Goal: Complete application form: Complete application form

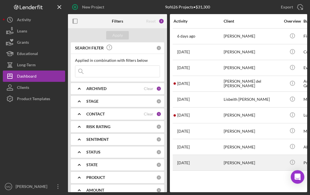
click at [240, 162] on div "[PERSON_NAME]" at bounding box center [251, 163] width 57 height 15
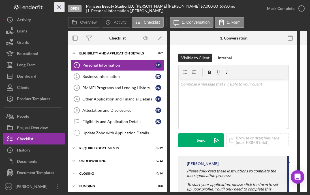
click at [59, 7] on icon "Icon/Menu Close" at bounding box center [59, 7] width 13 height 13
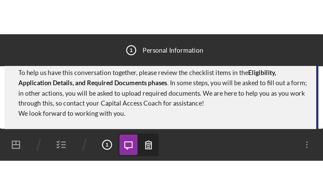
scroll to position [38, 0]
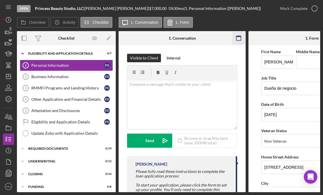
click at [239, 40] on icon "button" at bounding box center [239, 38] width 13 height 13
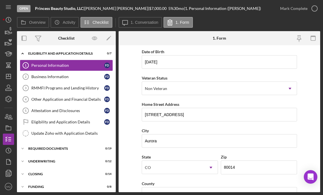
scroll to position [58, 0]
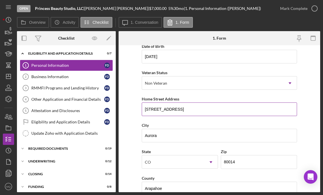
click at [206, 109] on input "[STREET_ADDRESS]" at bounding box center [220, 109] width 156 height 14
drag, startPoint x: 205, startPoint y: 109, endPoint x: 139, endPoint y: 106, distance: 66.2
click at [139, 106] on form "First Name [PERSON_NAME] Middle Name Last Name [PERSON_NAME] Job Title Dueña de…" at bounding box center [220, 118] width 202 height 147
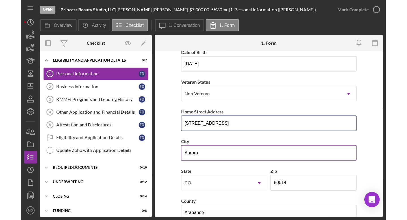
scroll to position [0, 0]
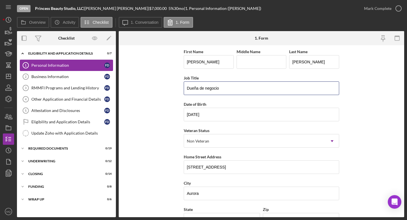
drag, startPoint x: 224, startPoint y: 90, endPoint x: 79, endPoint y: 65, distance: 147.2
click at [79, 65] on div "Overview Internal Workflow Stage Open Icon/Dropdown Arrow Archive (can unarchiv…" at bounding box center [210, 124] width 387 height 186
type input "Owner"
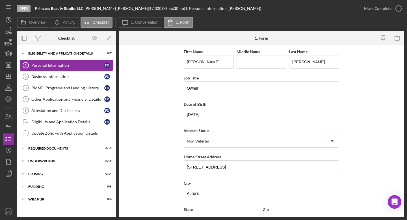
click at [309, 103] on form "First Name [PERSON_NAME] Middle Name Last Name [PERSON_NAME] Job Title Owner Da…" at bounding box center [262, 131] width 286 height 172
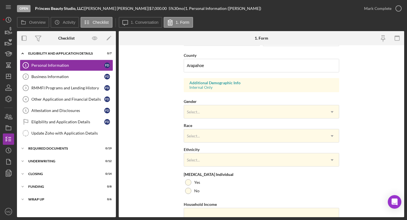
scroll to position [182, 0]
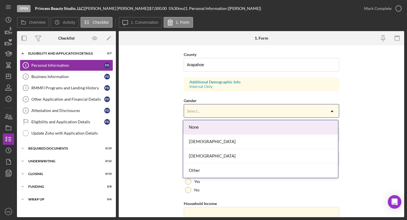
click at [309, 112] on icon "Icon/Dropdown Arrow" at bounding box center [332, 111] width 14 height 14
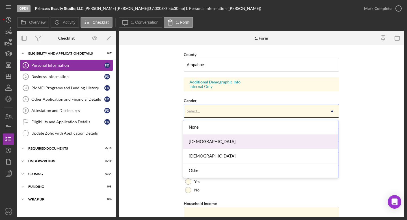
click at [217, 142] on div "[DEMOGRAPHIC_DATA]" at bounding box center [260, 142] width 155 height 14
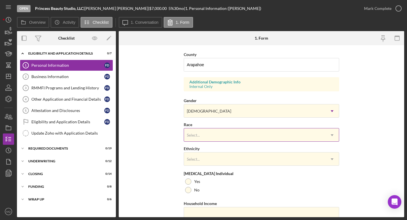
click at [206, 130] on div "Select..." at bounding box center [254, 135] width 141 height 13
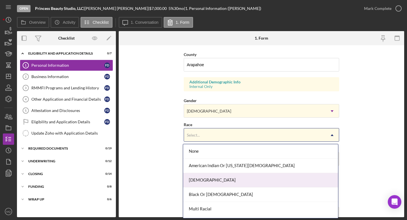
scroll to position [41, 0]
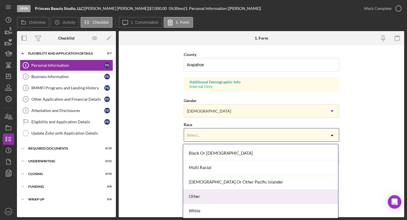
click at [215, 195] on div "Other" at bounding box center [260, 196] width 155 height 14
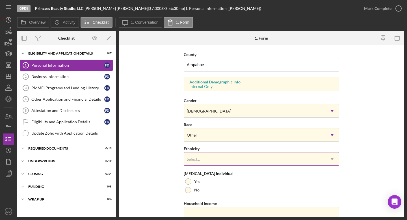
click at [264, 160] on div "Select..." at bounding box center [254, 159] width 141 height 13
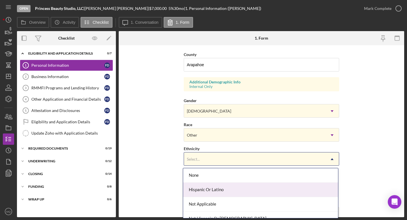
click at [241, 187] on div "Hispanic Or Latino" at bounding box center [260, 190] width 155 height 14
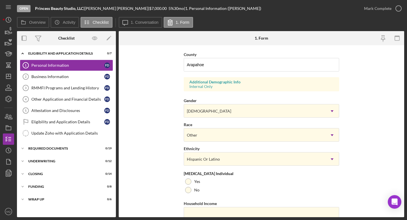
scroll to position [205, 0]
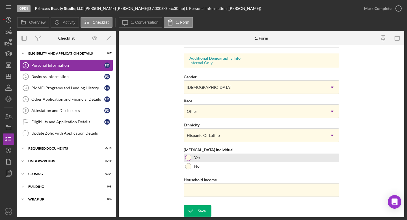
click at [188, 157] on div at bounding box center [188, 158] width 6 height 6
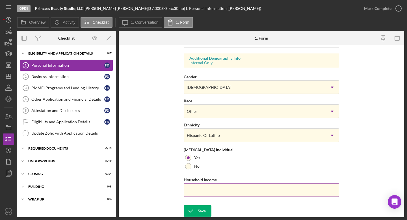
click at [234, 194] on input "Household Income" at bounding box center [262, 190] width 156 height 14
type input "$50,000"
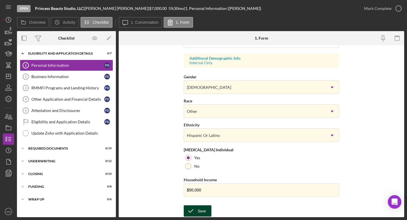
click at [198, 195] on div "Save" at bounding box center [202, 210] width 8 height 11
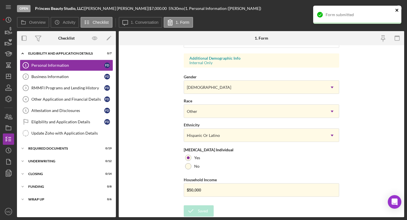
click at [309, 10] on icon "close" at bounding box center [397, 10] width 3 height 3
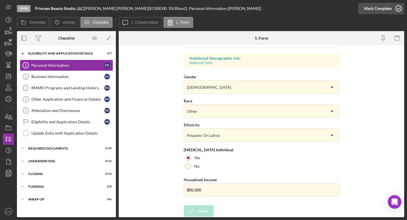
click at [309, 6] on icon "button" at bounding box center [399, 8] width 14 height 14
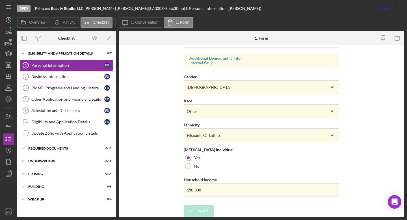
scroll to position [92, 0]
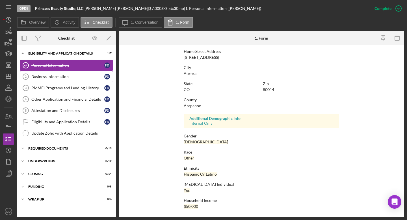
click at [74, 78] on div "Business Information" at bounding box center [67, 76] width 73 height 5
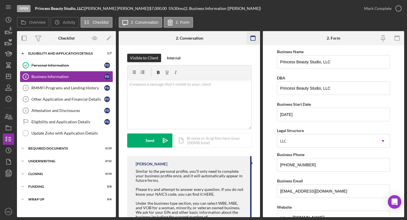
click at [256, 40] on icon "button" at bounding box center [253, 38] width 13 height 13
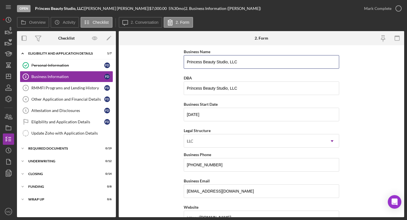
drag, startPoint x: 246, startPoint y: 62, endPoint x: 107, endPoint y: 48, distance: 140.2
click at [107, 48] on div "Overview Internal Workflow Stage Open Icon/Dropdown Arrow Archive (can unarchiv…" at bounding box center [210, 124] width 387 height 186
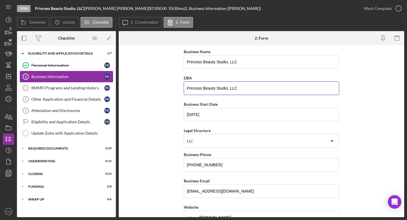
drag, startPoint x: 245, startPoint y: 86, endPoint x: 86, endPoint y: 72, distance: 159.2
click at [89, 74] on div "Overview Internal Workflow Stage Open Icon/Dropdown Arrow Archive (can unarchiv…" at bounding box center [210, 124] width 387 height 186
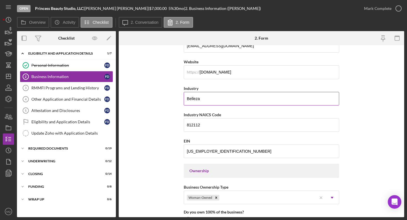
scroll to position [146, 0]
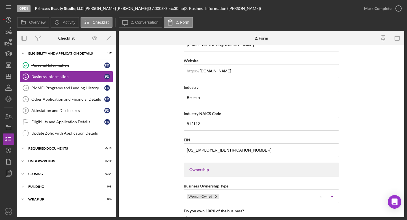
drag, startPoint x: 204, startPoint y: 99, endPoint x: 169, endPoint y: 98, distance: 35.3
click at [169, 98] on form "Business Name Princess Beauty Studio, LLC DBA Business Start Date [DATE] Legal …" at bounding box center [262, 131] width 286 height 172
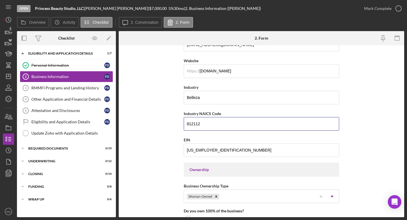
drag, startPoint x: 217, startPoint y: 126, endPoint x: 151, endPoint y: 111, distance: 67.8
click at [151, 113] on form "Business Name Princess Beauty Studio, LLC DBA Business Start Date [DATE] Legal …" at bounding box center [262, 131] width 286 height 172
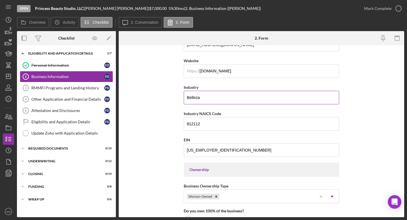
click at [211, 91] on input "Belleza" at bounding box center [262, 98] width 156 height 14
drag, startPoint x: 205, startPoint y: 97, endPoint x: 151, endPoint y: 80, distance: 56.6
click at [153, 81] on form "Business Name Princess Beauty Studio, LLC DBA Business Start Date [DATE] Legal …" at bounding box center [262, 131] width 286 height 172
paste input "[PERSON_NAME] Salons"
type input "Beauty Salons"
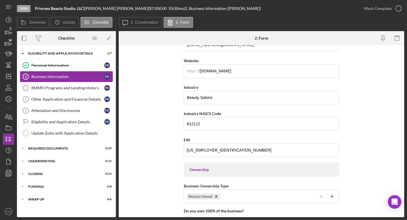
click at [309, 143] on form "Business Name Princess Beauty Studio, LLC DBA Business Start Date [DATE] Legal …" at bounding box center [262, 131] width 286 height 172
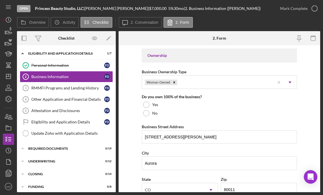
scroll to position [266, 0]
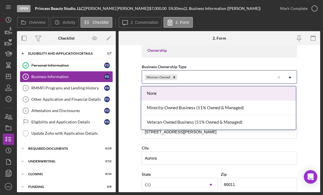
click at [237, 77] on div "Woman-Owned" at bounding box center [208, 77] width 133 height 13
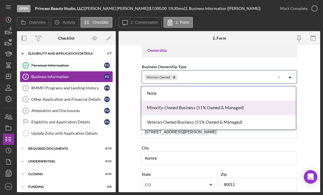
click at [184, 109] on div "Minority-Owned Business (51% Owned & Managed)" at bounding box center [218, 108] width 155 height 14
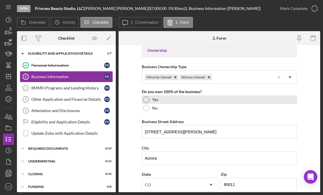
click at [147, 99] on div at bounding box center [146, 99] width 6 height 6
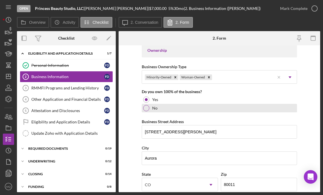
click at [260, 111] on div "No" at bounding box center [220, 108] width 156 height 8
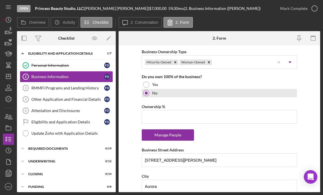
scroll to position [282, 0]
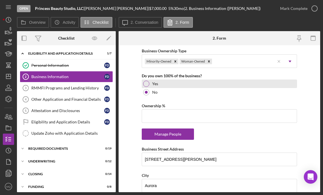
click at [144, 85] on div at bounding box center [146, 84] width 6 height 6
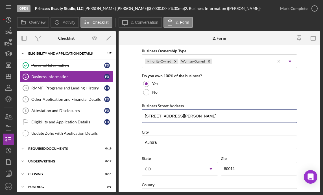
drag, startPoint x: 209, startPoint y: 116, endPoint x: 28, endPoint y: 77, distance: 185.2
click at [28, 77] on div "Overview Internal Workflow Stage Open Icon/Dropdown Arrow Archive (can unarchiv…" at bounding box center [169, 111] width 304 height 161
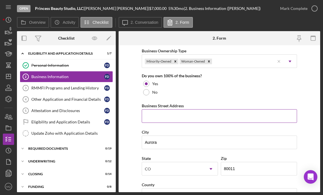
click at [172, 118] on input "Business Street Address" at bounding box center [220, 116] width 156 height 14
paste input "Parking lot, [STREET_ADDRESS]"
click at [163, 117] on input "Parking lot, [STREET_ADDRESS]" at bounding box center [220, 116] width 156 height 14
click at [173, 116] on input "[STREET_ADDRESS]" at bounding box center [220, 116] width 156 height 14
drag, startPoint x: 225, startPoint y: 116, endPoint x: 188, endPoint y: 117, distance: 36.2
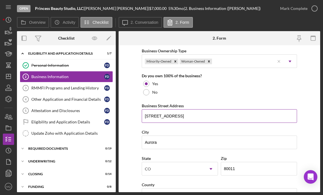
click at [188, 117] on input "[STREET_ADDRESS]" at bounding box center [220, 116] width 156 height 14
type input "[STREET_ADDRESS]"
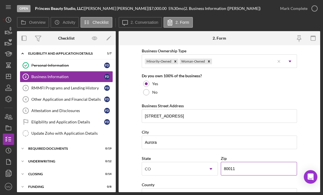
click at [238, 170] on input "80011" at bounding box center [259, 169] width 76 height 14
click at [256, 154] on div "Business Name Princess Beauty Studio, LLC DBA Business Start Date [DATE] Legal …" at bounding box center [220, 123] width 156 height 715
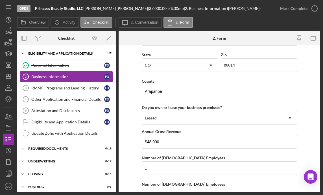
scroll to position [519, 0]
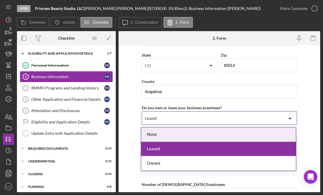
click at [212, 115] on div "Leased" at bounding box center [212, 118] width 141 height 13
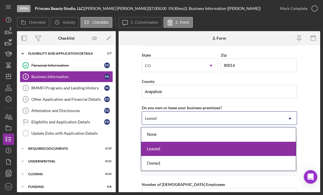
click at [172, 146] on div "Leased" at bounding box center [218, 149] width 155 height 14
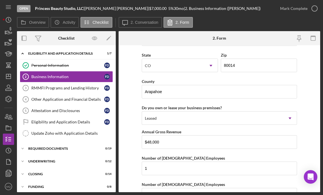
click at [134, 131] on form "Business Name Princess Beauty Studio, LLC DBA Business Start Date [DATE] Legal …" at bounding box center [220, 118] width 202 height 147
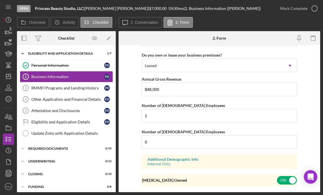
scroll to position [572, 0]
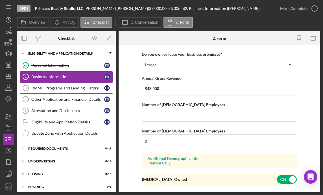
drag, startPoint x: 171, startPoint y: 91, endPoint x: 105, endPoint y: 89, distance: 66.2
click at [105, 89] on div "Overview Internal Workflow Stage Open Icon/Dropdown Arrow Archive (can unarchiv…" at bounding box center [169, 111] width 304 height 161
type input "$5"
type input "$1"
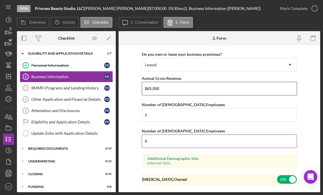
scroll to position [586, 0]
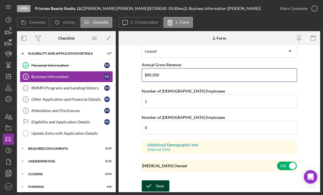
type input "$45,000"
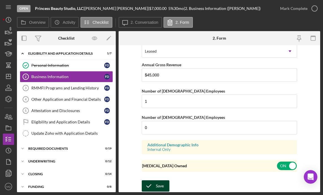
click at [159, 185] on div "Save" at bounding box center [160, 185] width 8 height 11
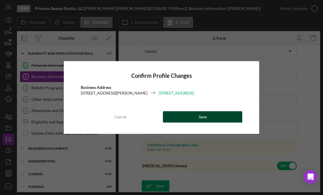
click at [218, 117] on button "Save" at bounding box center [202, 116] width 79 height 11
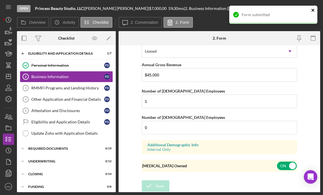
click at [309, 10] on icon "close" at bounding box center [314, 10] width 4 height 5
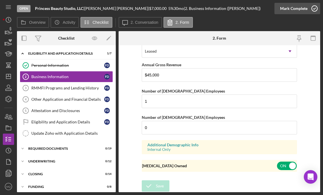
click at [309, 10] on icon "button" at bounding box center [315, 8] width 14 height 14
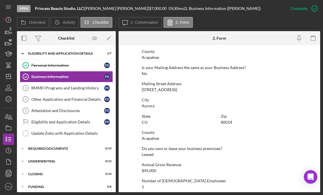
scroll to position [288, 0]
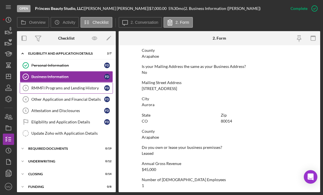
click at [77, 89] on div "RMMFI Programs and Lending History" at bounding box center [67, 88] width 73 height 5
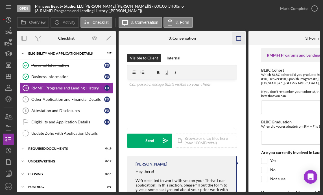
click at [241, 40] on icon "button" at bounding box center [239, 38] width 13 height 13
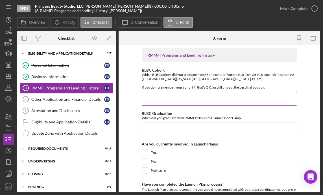
click at [200, 100] on input "BLBC Cohort" at bounding box center [220, 99] width 156 height 14
paste input "Aurora #15"
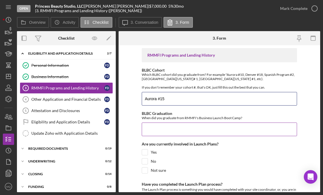
type input "Aurora #15"
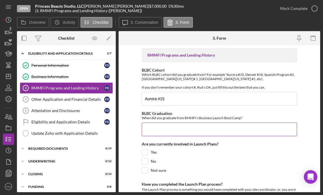
click at [276, 131] on input "BLBC Graduation" at bounding box center [220, 129] width 156 height 14
paste input "[DATE]"
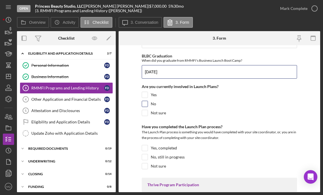
scroll to position [58, 0]
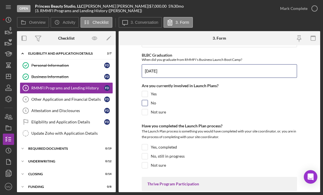
type input "[DATE]"
click at [144, 103] on input "No" at bounding box center [145, 103] width 6 height 6
checkbox input "true"
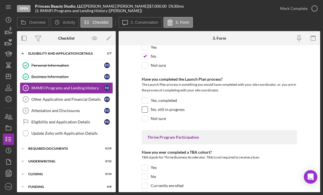
scroll to position [105, 0]
click at [146, 99] on input "Yes, completed" at bounding box center [145, 100] width 6 height 6
checkbox input "true"
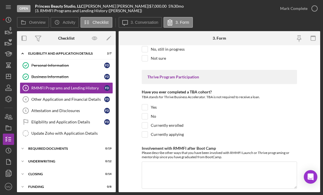
scroll to position [167, 0]
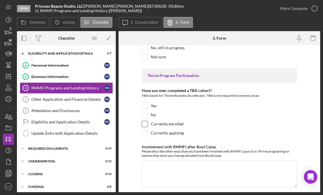
click at [145, 123] on input "Currently enrolled" at bounding box center [145, 124] width 6 height 6
checkbox input "true"
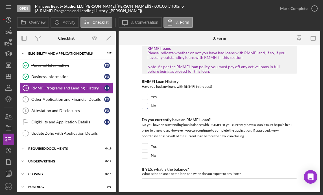
scroll to position [315, 0]
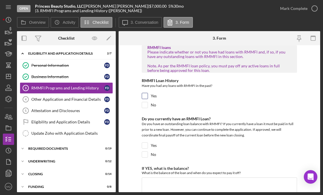
click at [144, 96] on input "Yes" at bounding box center [145, 96] width 6 height 6
checkbox input "true"
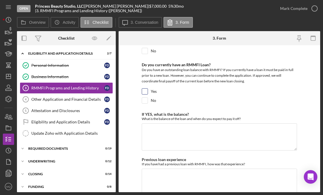
scroll to position [369, 0]
click at [142, 99] on input "No" at bounding box center [145, 100] width 6 height 6
checkbox input "true"
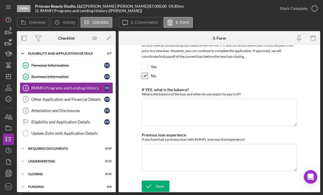
scroll to position [393, 0]
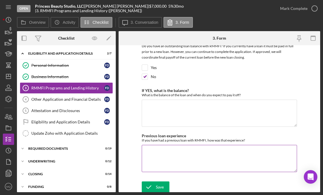
click at [166, 153] on textarea "Previous loan experience" at bounding box center [220, 158] width 156 height 27
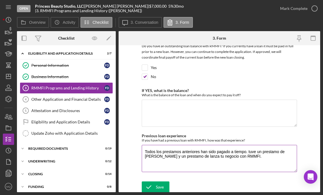
click at [168, 152] on textarea "Todos los prestamos anteriores han sido pagado a tiempo. tuve un prestamo de [P…" at bounding box center [220, 158] width 156 height 27
type textarea "Todos los prestamos anteriores han sido pagado a tiempo. tuve un prestamo de [P…"
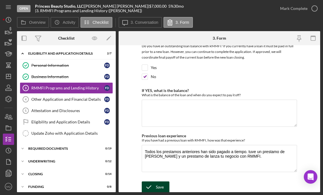
click at [154, 186] on icon "submit" at bounding box center [149, 187] width 14 height 14
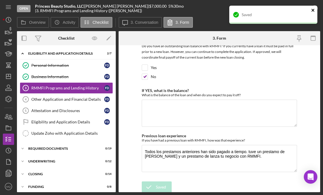
click at [309, 10] on icon "close" at bounding box center [313, 10] width 3 height 3
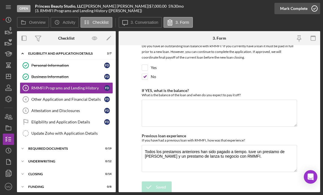
click at [309, 5] on icon "button" at bounding box center [315, 8] width 14 height 14
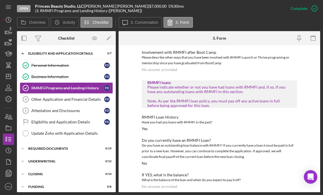
scroll to position [228, 0]
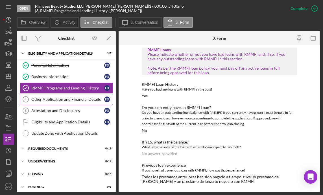
click at [68, 102] on link "Other Application and Financial Details 4 Other Application and Financial Detai…" at bounding box center [66, 99] width 93 height 11
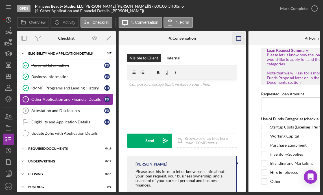
click at [238, 40] on rect "button" at bounding box center [239, 38] width 5 height 5
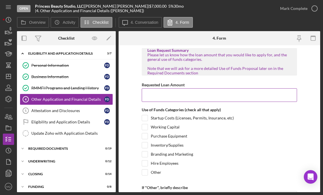
click at [176, 100] on input "Requested Loan Amount" at bounding box center [220, 95] width 156 height 14
type input "$7,000"
click at [249, 132] on div "Working Capital" at bounding box center [220, 128] width 156 height 9
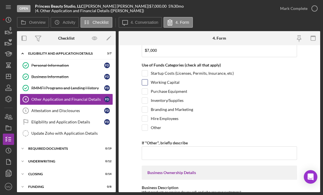
scroll to position [45, 0]
click at [145, 126] on input "Other" at bounding box center [145, 127] width 6 height 6
checkbox input "true"
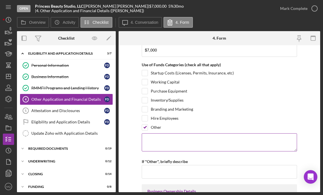
click at [179, 139] on textarea at bounding box center [220, 142] width 156 height 18
type textarea "r"
click at [142, 140] on textarea "Renta de local Comercial" at bounding box center [220, 142] width 156 height 18
click at [215, 141] on textarea "Deposito de Rental de Local Comercial Renta de local Comercial" at bounding box center [220, 142] width 156 height 18
click at [197, 146] on textarea "Deposito de Rental de Local Comercial $3,500 Renta de local Comercial" at bounding box center [220, 142] width 156 height 18
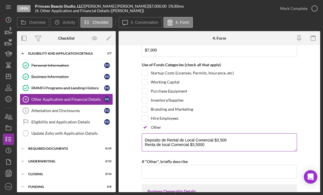
click at [144, 145] on textarea "Deposito de Rental de Local Comercial $3,500 Renta de local Comercial $3,5000" at bounding box center [220, 142] width 156 height 18
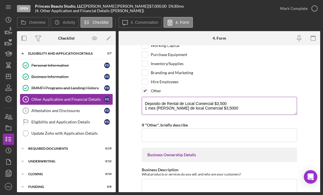
scroll to position [96, 0]
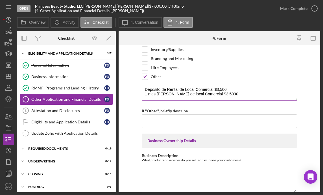
click at [144, 89] on textarea "Deposito de Rental de Local Comercial $3,500 1 mes [PERSON_NAME] de local Comer…" at bounding box center [220, 92] width 156 height 18
click at [144, 93] on textarea "- Deposito de Rental de Local Comercial $3,500 1 mes [PERSON_NAME] de local Com…" at bounding box center [220, 92] width 156 height 18
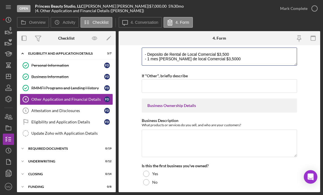
scroll to position [133, 0]
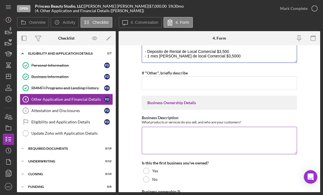
type textarea "- Deposito de Rental de Local Comercial $3,500 - 1 mes [PERSON_NAME] de local C…"
click at [198, 130] on textarea "Business Description" at bounding box center [220, 140] width 156 height 27
type textarea "E"
paste textarea "Es un Spa para niñas y Studio fotografico"
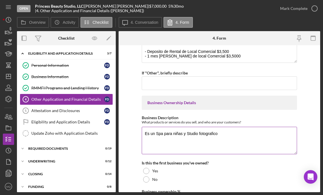
click at [187, 133] on textarea "Es un Spa para niñas y Studio fotografico" at bounding box center [220, 140] width 156 height 27
click at [158, 132] on textarea "Es un Spa para niñas y Studio fotografico" at bounding box center [220, 140] width 156 height 27
click at [192, 133] on textarea "Es un spa para niñas y Studio fotografico" at bounding box center [220, 140] width 156 height 27
click at [187, 133] on textarea "Es un spa para niñas y Studio fotografico" at bounding box center [220, 140] width 156 height 27
click at [221, 137] on textarea "Es un spa para niñas y Estudio fotografico" at bounding box center [220, 140] width 156 height 27
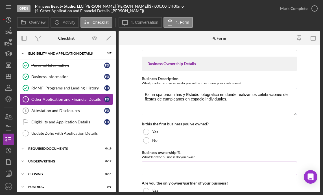
scroll to position [173, 0]
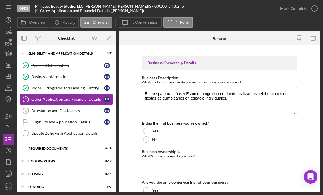
click at [213, 91] on textarea "Es un spa para niñas y Estudio fotografico en donde realizamos celebraciones de…" at bounding box center [220, 100] width 156 height 27
click at [179, 99] on textarea "Es un spa para niñas y Estudio fotografico en donde realizamos celebraciones de…" at bounding box center [220, 100] width 156 height 27
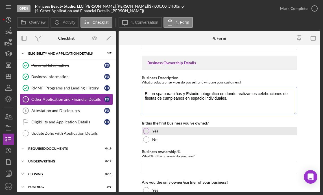
type textarea "Es un spa para niñas y Estudio fotografico en donde realizamos celebraciones de…"
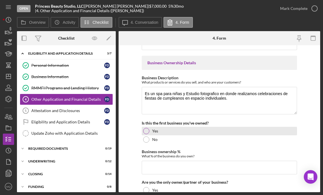
click at [146, 131] on div at bounding box center [146, 131] width 6 height 6
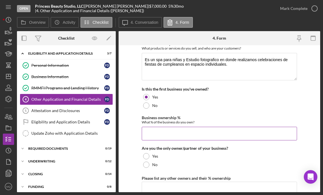
scroll to position [208, 0]
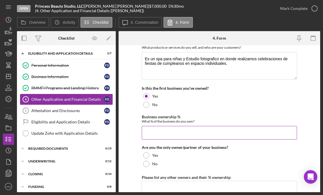
click at [198, 132] on input "Business ownership %" at bounding box center [220, 133] width 156 height 14
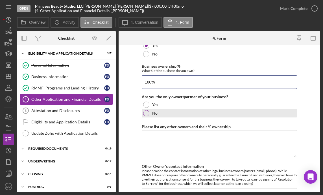
scroll to position [258, 0]
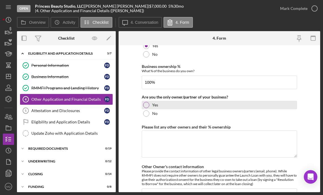
type input "100.00000%"
click at [144, 104] on div at bounding box center [146, 105] width 6 height 6
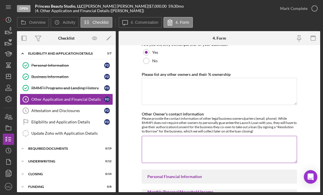
scroll to position [311, 0]
click at [192, 89] on textarea "Please list any other owners and their % ownership" at bounding box center [220, 90] width 156 height 27
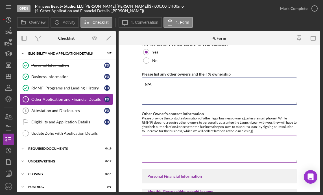
type textarea "N/A"
click at [192, 144] on textarea "Other Owner's contact information" at bounding box center [220, 148] width 156 height 27
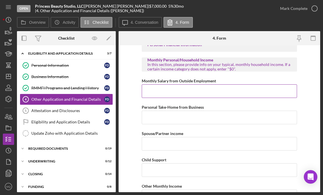
scroll to position [445, 0]
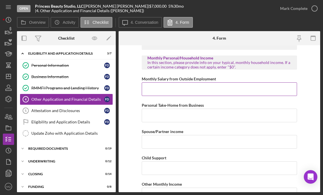
type textarea "N/A"
click at [197, 87] on input "Monthly Salary from Outside Employment" at bounding box center [220, 89] width 156 height 14
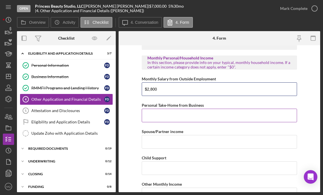
type input "$2,800"
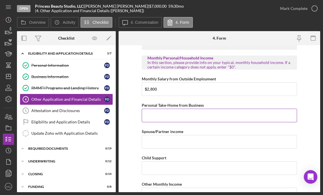
click at [194, 118] on input "Personal Take-Home from Business" at bounding box center [220, 116] width 156 height 14
type input "$0"
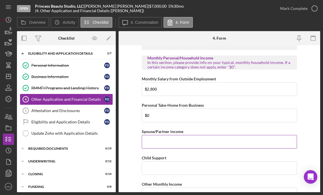
click at [196, 142] on input "Spouse/Partner income" at bounding box center [220, 142] width 156 height 14
type input "$4,000"
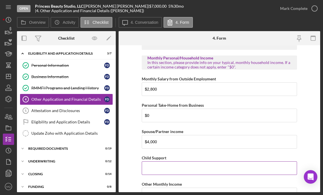
click at [207, 156] on div "Child Support" at bounding box center [220, 157] width 156 height 7
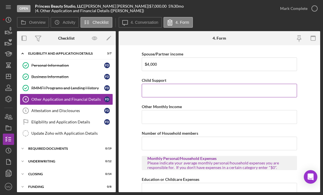
scroll to position [523, 0]
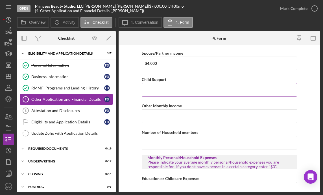
click at [204, 91] on input "Child Support" at bounding box center [220, 90] width 156 height 14
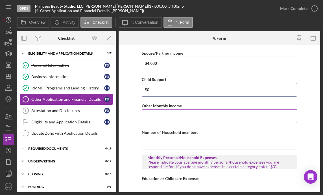
type input "$0"
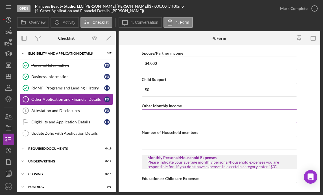
click at [191, 121] on input "Other Monthly Income" at bounding box center [220, 116] width 156 height 14
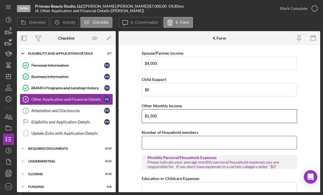
type input "$1,500"
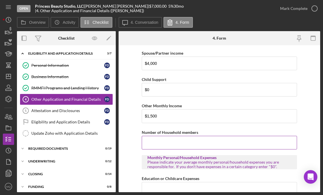
click at [189, 145] on input "Number of Household members" at bounding box center [220, 143] width 156 height 14
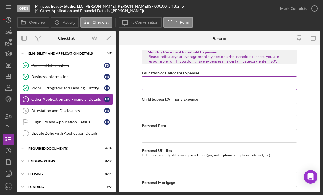
scroll to position [631, 0]
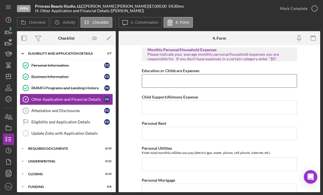
type input "2"
click at [205, 82] on input "Education or Childcare Expenses" at bounding box center [220, 81] width 156 height 14
type input "$0"
click at [181, 110] on input "Child Support/Alimony Expense" at bounding box center [220, 107] width 156 height 14
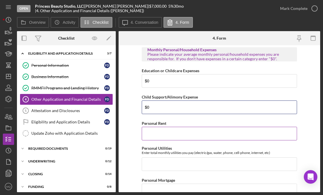
type input "$0"
click at [161, 136] on input "Personal Rent" at bounding box center [220, 134] width 156 height 14
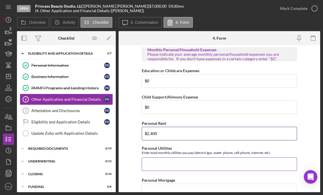
type input "$2,400"
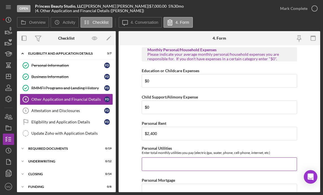
click at [177, 166] on input "Personal Utilities" at bounding box center [220, 164] width 156 height 14
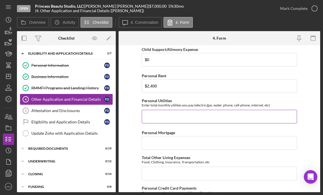
scroll to position [683, 0]
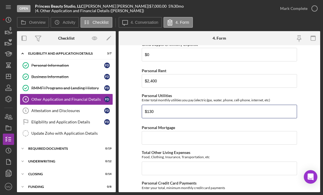
type input "$130"
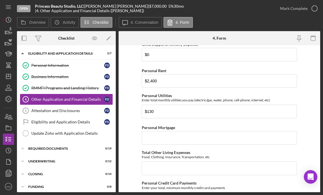
click at [134, 134] on form "Loan Request Summary Please let us know how the loan amount that you would like…" at bounding box center [220, 118] width 202 height 147
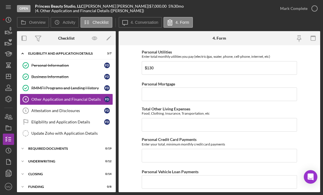
scroll to position [729, 0]
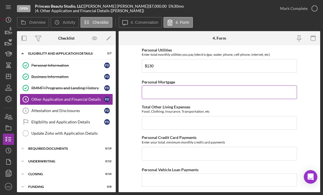
click at [165, 95] on input "Personal Mortgage" at bounding box center [220, 92] width 156 height 14
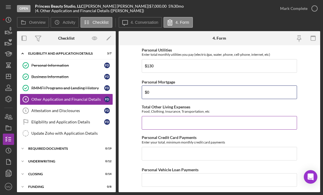
type input "$0"
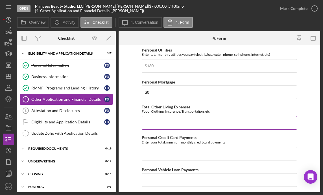
click at [180, 121] on input "Total Other Living Expenses" at bounding box center [220, 123] width 156 height 14
type input "$1,000"
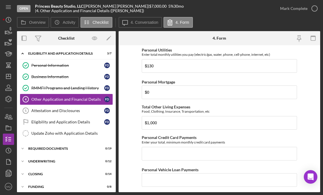
click at [133, 148] on form "Loan Request Summary Please let us know how the loan amount that you would like…" at bounding box center [220, 118] width 202 height 147
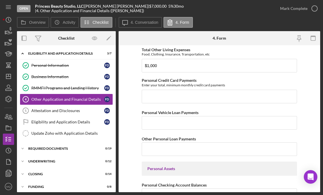
scroll to position [789, 0]
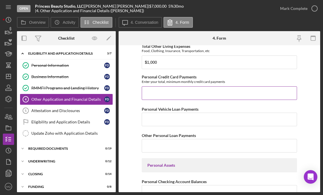
click at [196, 94] on input "Personal Credit Card Payments" at bounding box center [220, 93] width 156 height 14
type input "$1"
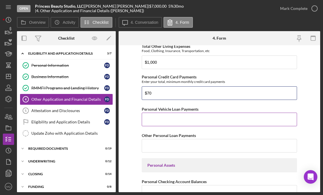
type input "$70"
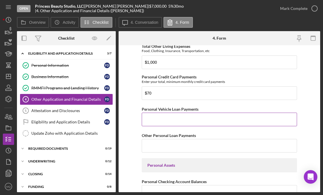
click at [167, 121] on input "Personal Vehicle Loan Payments" at bounding box center [220, 120] width 156 height 14
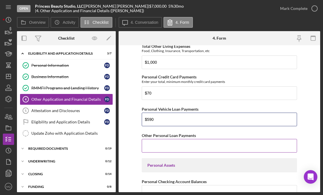
type input "$590"
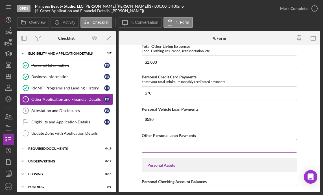
click at [165, 148] on input "Other Personal Loan Payments" at bounding box center [220, 146] width 156 height 14
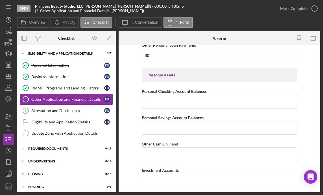
scroll to position [881, 0]
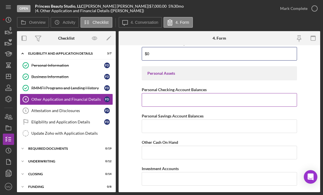
type input "$0"
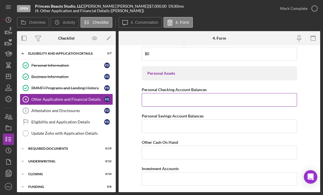
click at [201, 98] on input "Personal Checking Account Balances" at bounding box center [220, 100] width 156 height 14
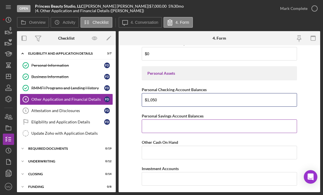
type input "$1,050"
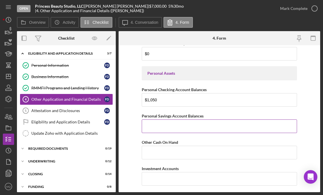
click at [190, 127] on input "Personal Savings Account Balances" at bounding box center [220, 126] width 156 height 14
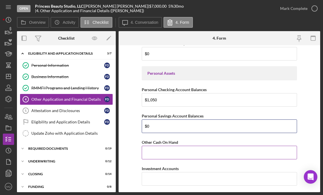
type input "$0"
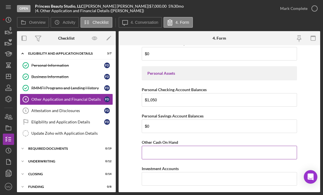
click at [172, 154] on input "Other Cash On Hand" at bounding box center [220, 153] width 156 height 14
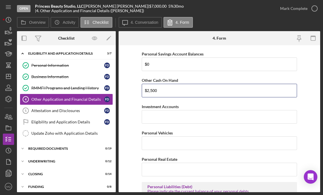
scroll to position [947, 0]
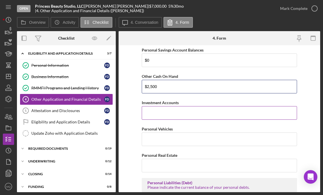
type input "$2,500"
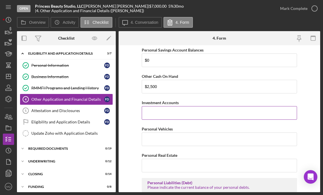
click at [199, 116] on input "Investment Accounts" at bounding box center [220, 113] width 156 height 14
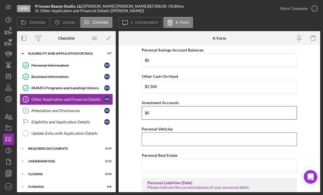
type input "$0"
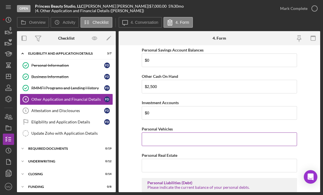
click at [182, 134] on input "Personal Vehicles" at bounding box center [220, 139] width 156 height 14
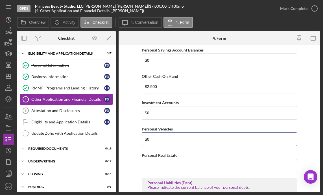
type input "$0"
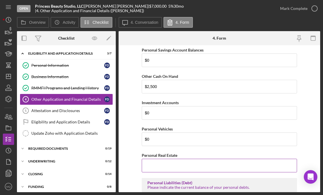
click at [171, 169] on input "Personal Real Estate" at bounding box center [220, 166] width 156 height 14
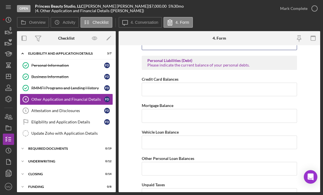
scroll to position [1074, 0]
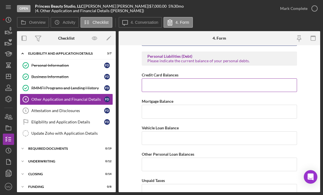
type input "$0"
click at [179, 84] on input "Credit Card Balances" at bounding box center [220, 85] width 156 height 14
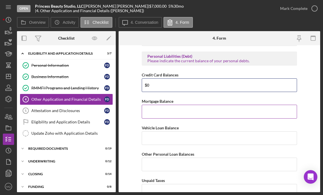
type input "$0"
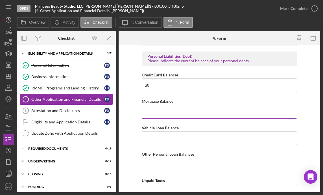
click at [174, 113] on input "Mortgage Balance" at bounding box center [220, 112] width 156 height 14
type input "$0"
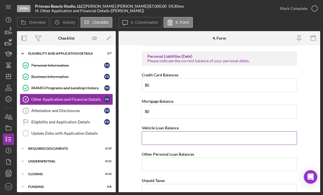
click at [176, 140] on input "Vehicle Loan Balance" at bounding box center [220, 138] width 156 height 14
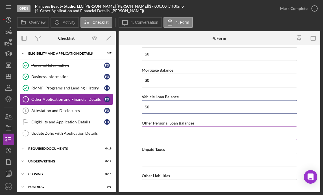
scroll to position [1105, 0]
type input "$0"
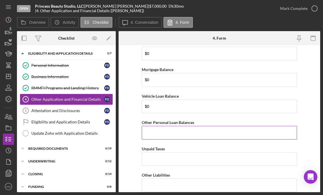
click at [186, 129] on input "Other Personal Loan Balances" at bounding box center [220, 133] width 156 height 14
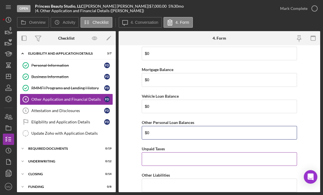
type input "$0"
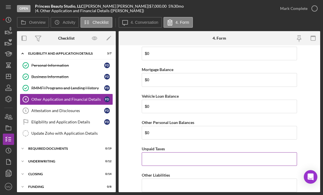
click at [168, 160] on input "Unpaid Taxes" at bounding box center [220, 159] width 156 height 14
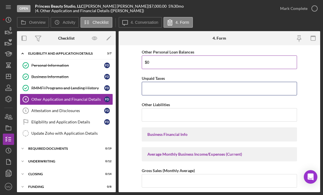
scroll to position [1176, 0]
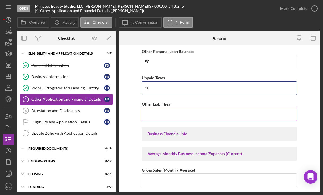
type input "$0"
click at [173, 114] on input "Other Liabilities" at bounding box center [220, 114] width 156 height 14
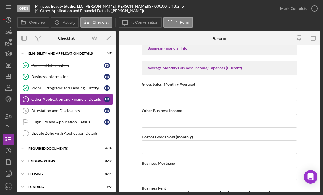
scroll to position [1264, 0]
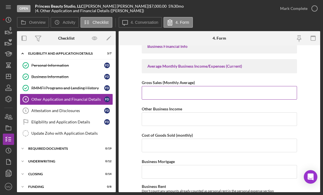
type input "$0"
click at [202, 95] on input "Gross Sales (Monthly Average)" at bounding box center [220, 93] width 156 height 14
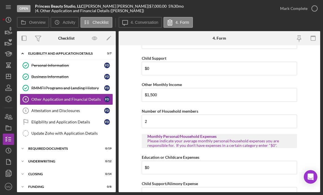
scroll to position [545, 0]
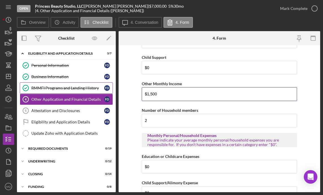
drag, startPoint x: 164, startPoint y: 93, endPoint x: 95, endPoint y: 83, distance: 69.8
click at [95, 83] on div "Overview Internal Workflow Stage Open Icon/Dropdown Arrow Archive (can unarchiv…" at bounding box center [169, 111] width 304 height 161
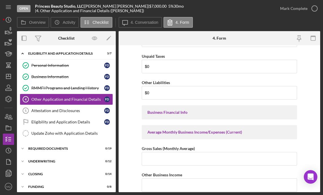
scroll to position [1198, 0]
type input "$0"
click at [173, 159] on input "Gross Sales (Monthly Average)" at bounding box center [220, 159] width 156 height 14
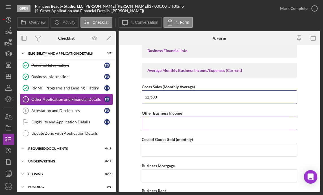
scroll to position [1260, 0]
type input "$1,500"
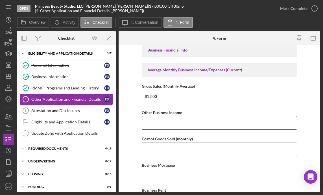
click at [183, 126] on input "Other Business Income" at bounding box center [220, 123] width 156 height 14
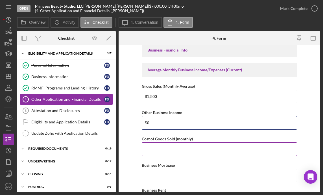
type input "$0"
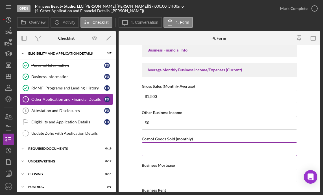
click at [194, 149] on input "Cost of Goods Sold (monthly)" at bounding box center [220, 149] width 156 height 14
type input "$220"
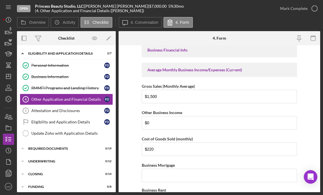
click at [126, 169] on form "Loan Request Summary Please let us know how the loan amount that you would like…" at bounding box center [220, 118] width 202 height 147
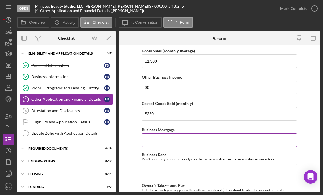
scroll to position [1296, 0]
click at [184, 138] on input "Business Mortgage" at bounding box center [220, 140] width 156 height 14
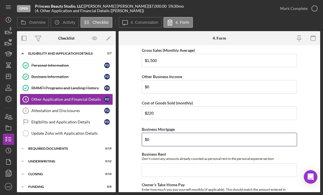
type input "$0"
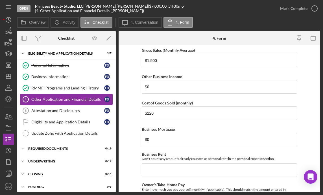
click at [138, 159] on form "Loan Request Summary Please let us know how the loan amount that you would like…" at bounding box center [220, 118] width 202 height 147
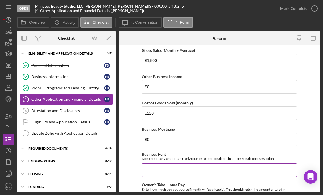
click at [161, 173] on input "Business Rent" at bounding box center [220, 170] width 156 height 14
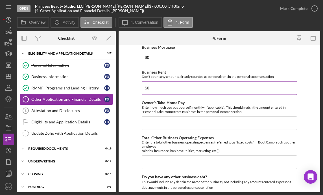
scroll to position [1382, 0]
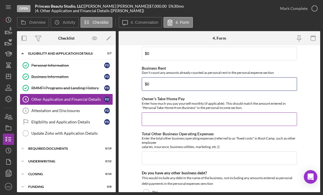
type input "$0"
click at [194, 118] on input "Owner's Take-Home Pay" at bounding box center [220, 119] width 156 height 14
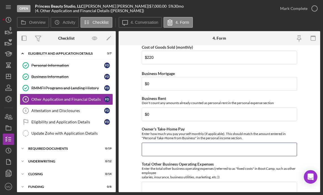
scroll to position [1352, 0]
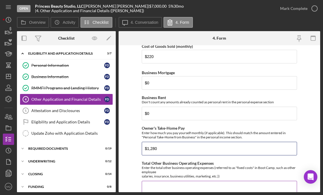
type input "$1,280"
click at [142, 168] on div "Enter the total other business operating expenses (referred to as "fixed costs"…" at bounding box center [220, 171] width 156 height 13
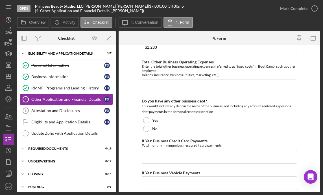
scroll to position [1453, 0]
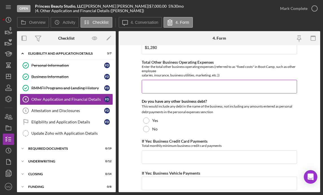
click at [215, 87] on input "Total Other Business Operating Expenses" at bounding box center [220, 87] width 156 height 14
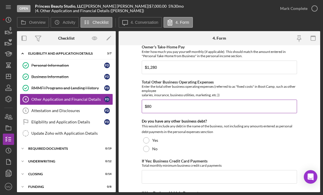
scroll to position [1433, 0]
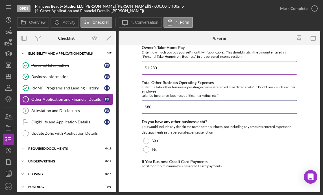
type input "$80"
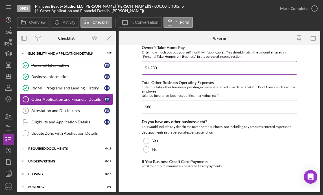
click at [160, 64] on input "$1,280" at bounding box center [220, 68] width 156 height 14
click at [158, 69] on input "$1,280" at bounding box center [220, 68] width 156 height 14
type input "$1"
type input "$1,200"
click at [292, 133] on div "This would include any debt in the name of the business, not including any amou…" at bounding box center [220, 129] width 156 height 11
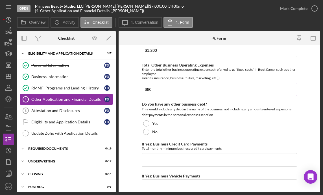
scroll to position [1456, 0]
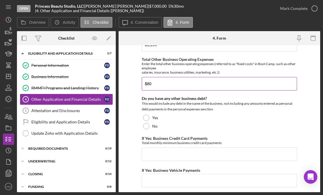
click at [157, 85] on input "$80" at bounding box center [220, 84] width 156 height 14
type input "$8"
click at [309, 98] on form "Loan Request Summary Please let us know how the loan amount that you would like…" at bounding box center [220, 118] width 202 height 147
click at [152, 84] on input "$180" at bounding box center [220, 84] width 156 height 14
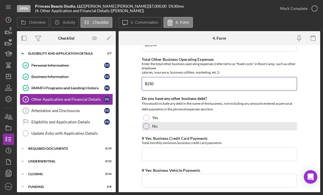
type input "$150"
click at [146, 123] on div at bounding box center [146, 126] width 6 height 6
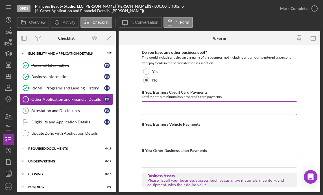
scroll to position [1505, 0]
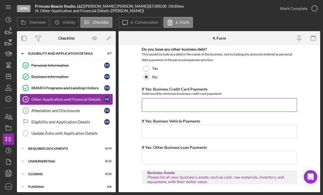
click at [235, 111] on input "If Yes: Business Credit Card Payments" at bounding box center [220, 105] width 156 height 14
type input "$0"
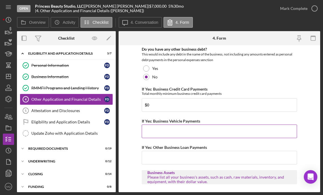
click at [203, 135] on input "If Yes: Business Vehicle Payments" at bounding box center [220, 131] width 156 height 14
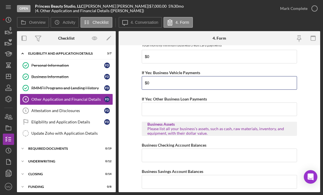
scroll to position [1556, 0]
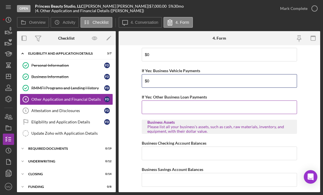
type input "$0"
click at [200, 109] on input "If Yes: Other Business Loan Payments" at bounding box center [220, 107] width 156 height 14
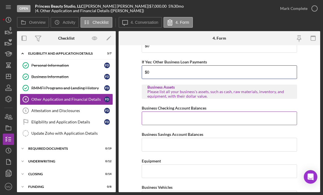
scroll to position [1592, 0]
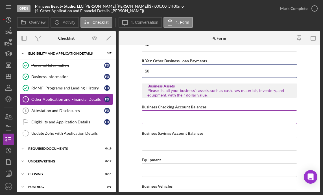
type input "$0"
click at [182, 117] on input "Business Checking Account Balances" at bounding box center [220, 117] width 156 height 14
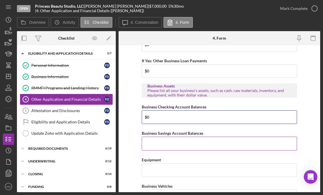
type input "$0"
click at [187, 144] on input "Business Savings Account Balances" at bounding box center [220, 144] width 156 height 14
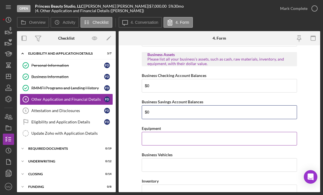
scroll to position [1626, 0]
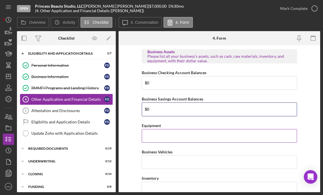
type input "$0"
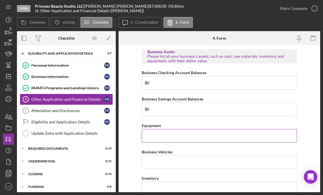
click at [183, 131] on input "Equipment" at bounding box center [220, 136] width 156 height 14
type input "$8,000"
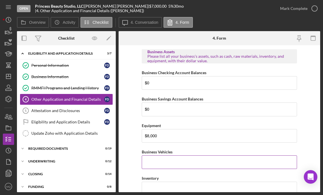
click at [262, 150] on div "Business Vehicles" at bounding box center [220, 151] width 156 height 7
click at [251, 159] on input "Business Vehicles" at bounding box center [220, 162] width 156 height 14
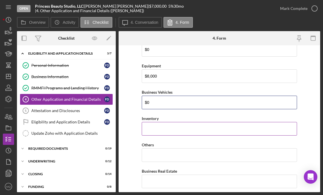
scroll to position [1689, 0]
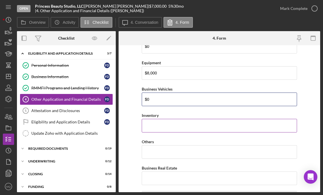
type input "$0"
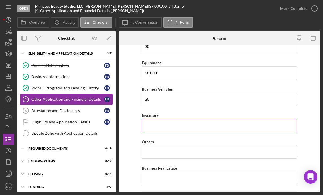
click at [184, 124] on input "Inventory" at bounding box center [220, 126] width 156 height 14
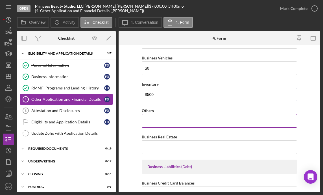
scroll to position [1721, 0]
type input "$500"
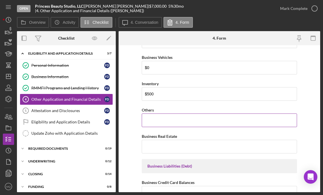
click at [180, 113] on input "Others" at bounding box center [220, 120] width 156 height 14
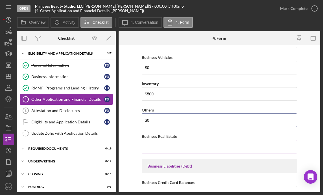
type input "$0"
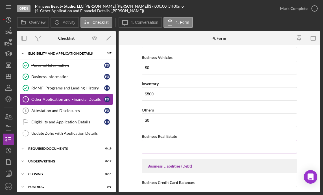
click at [182, 145] on input "Business Real Estate" at bounding box center [220, 147] width 156 height 14
type input "$0"
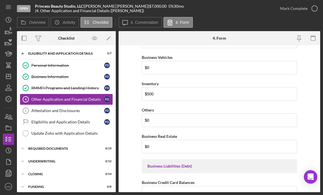
click at [126, 133] on form "Loan Request Summary Please let us know how the loan amount that you would like…" at bounding box center [220, 118] width 202 height 147
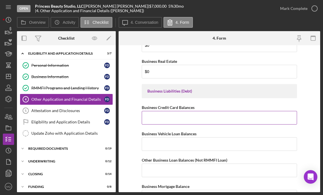
scroll to position [1799, 0]
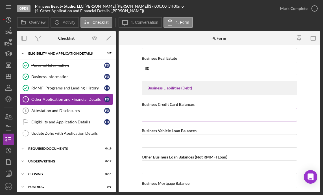
click at [194, 110] on input "Business Credit Card Balances" at bounding box center [220, 115] width 156 height 14
type input "$0"
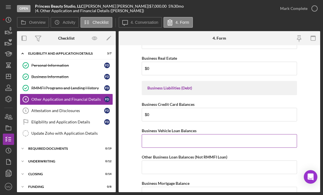
click at [191, 140] on input "Business Vehicle Loan Balances" at bounding box center [220, 141] width 156 height 14
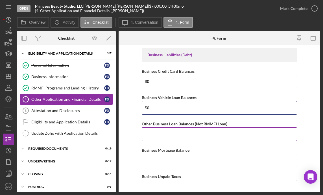
scroll to position [1838, 0]
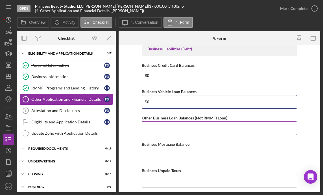
type input "$0"
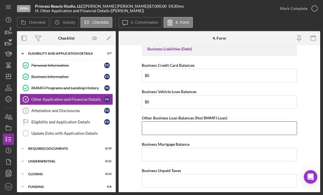
click at [195, 128] on input "Other Business Loan Balances (Not RMMFI Loan)" at bounding box center [220, 128] width 156 height 14
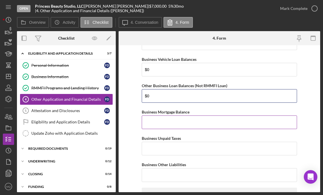
scroll to position [1871, 0]
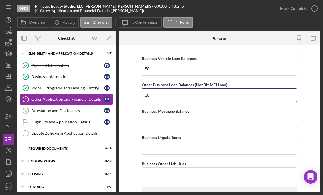
type input "$0"
click at [186, 120] on input "Business Mortgage Balance" at bounding box center [220, 122] width 156 height 14
type input "$0"
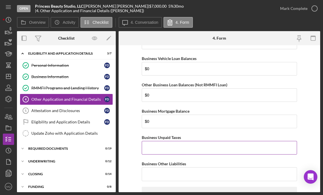
click at [180, 150] on input "Business Unpaid Taxes" at bounding box center [220, 148] width 156 height 14
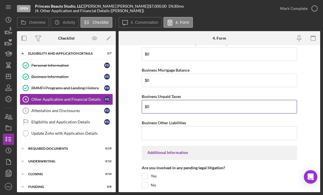
scroll to position [1912, 0]
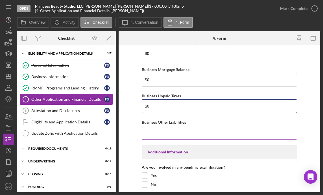
type input "$0"
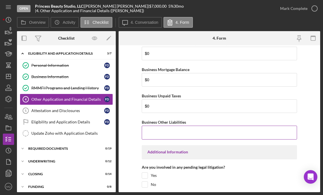
click at [182, 132] on input "Business Other Liabilities" at bounding box center [220, 133] width 156 height 14
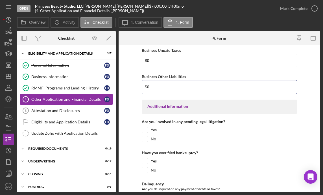
scroll to position [1958, 0]
type input "$0"
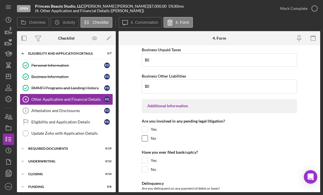
click at [144, 137] on input "No" at bounding box center [145, 138] width 6 height 6
checkbox input "true"
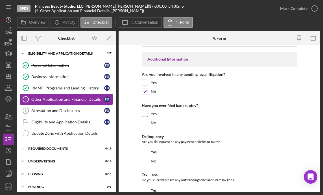
scroll to position [2006, 0]
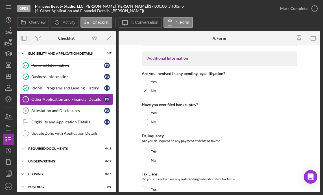
click at [147, 121] on div at bounding box center [145, 122] width 6 height 6
click at [142, 122] on input "No" at bounding box center [145, 122] width 6 height 6
checkbox input "true"
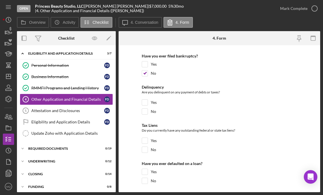
scroll to position [2056, 0]
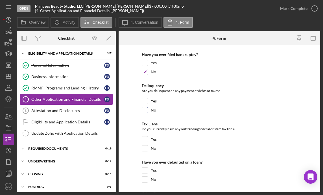
click at [144, 110] on input "No" at bounding box center [145, 110] width 6 height 6
checkbox input "true"
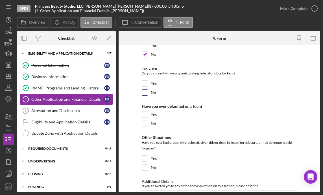
scroll to position [2112, 0]
click at [143, 92] on input "No" at bounding box center [145, 92] width 6 height 6
checkbox input "true"
click at [147, 125] on input "No" at bounding box center [145, 123] width 6 height 6
checkbox input "true"
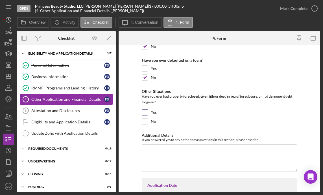
scroll to position [2164, 0]
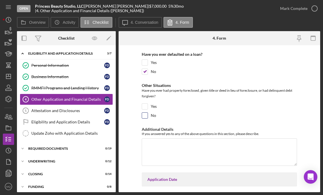
click at [144, 115] on input "No" at bounding box center [145, 116] width 6 height 6
checkbox input "true"
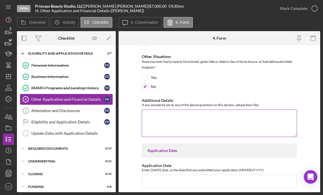
scroll to position [2208, 0]
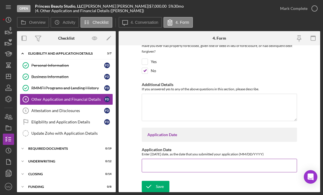
click at [217, 165] on input "Application Date" at bounding box center [220, 166] width 156 height 14
type input "[DATE]"
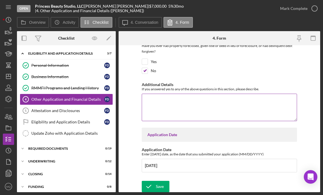
click at [219, 104] on textarea "Additional Details" at bounding box center [220, 107] width 156 height 27
type textarea "s"
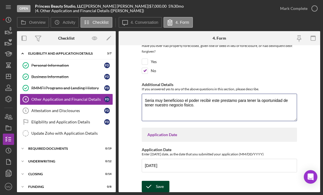
type textarea "Seria muy beneficioso el poder recibir este prestamo para tener la oportunidad …"
click at [163, 190] on button "Save" at bounding box center [156, 186] width 28 height 11
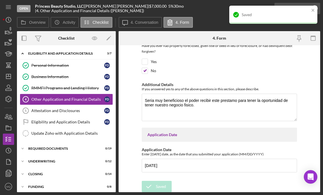
click at [309, 6] on div "Saved" at bounding box center [273, 17] width 90 height 25
click at [309, 10] on icon "close" at bounding box center [313, 10] width 3 height 3
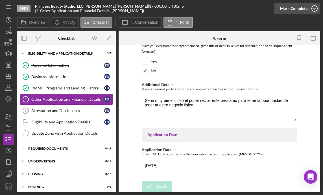
click at [309, 7] on icon "button" at bounding box center [315, 8] width 14 height 14
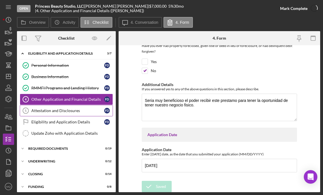
scroll to position [2231, 0]
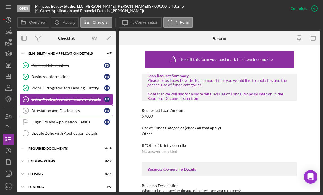
click at [79, 107] on link "Attestation and Disclosures 5 Attestation and Disclosures F D" at bounding box center [66, 110] width 93 height 11
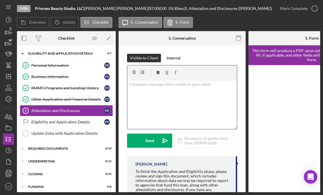
click at [169, 98] on div "v Color teal Color pink Remove color Add row above Add row below Add column bef…" at bounding box center [183, 103] width 110 height 49
click at [169, 98] on div "v Color [PERSON_NAME] Color pink Remove color Add row above Add row below Add c…" at bounding box center [183, 103] width 110 height 49
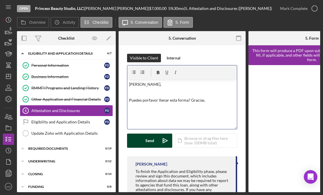
click at [146, 140] on div "Send" at bounding box center [150, 140] width 9 height 14
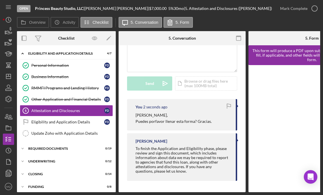
scroll to position [59, 0]
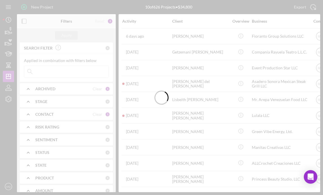
click at [78, 71] on div at bounding box center [161, 97] width 323 height 195
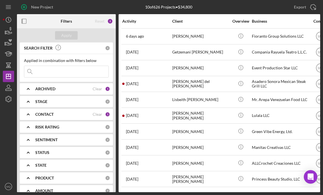
click at [55, 87] on b "ARCHIVED" at bounding box center [45, 89] width 20 height 5
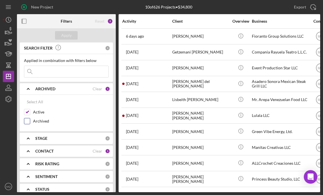
click at [27, 122] on input "Archived" at bounding box center [27, 121] width 6 height 6
checkbox input "true"
click at [80, 73] on input at bounding box center [66, 71] width 84 height 11
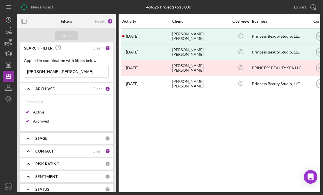
type input "flavia patricia"
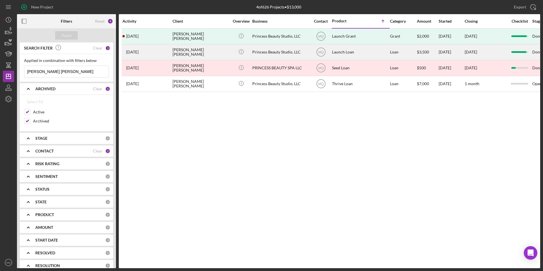
click at [203, 50] on div "[PERSON_NAME]" at bounding box center [200, 52] width 57 height 15
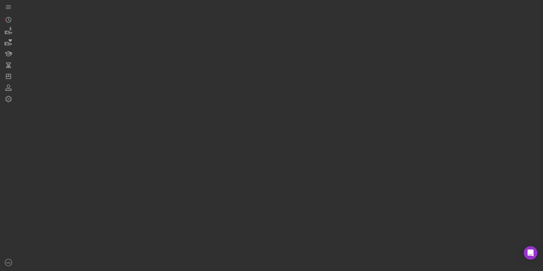
click at [203, 50] on div at bounding box center [278, 134] width 523 height 268
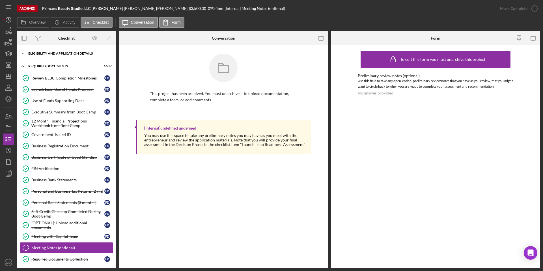
click at [84, 55] on div "Icon/Expander Eligibility and Application Details 7 / 7" at bounding box center [66, 53] width 99 height 11
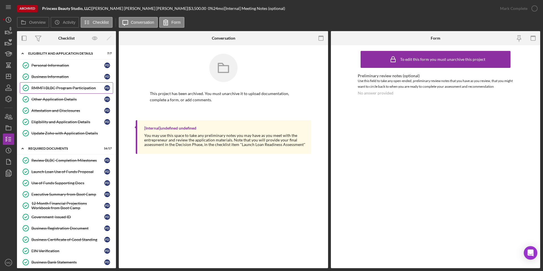
click at [70, 88] on div "RMMFI BLBC Program Participation" at bounding box center [67, 88] width 73 height 5
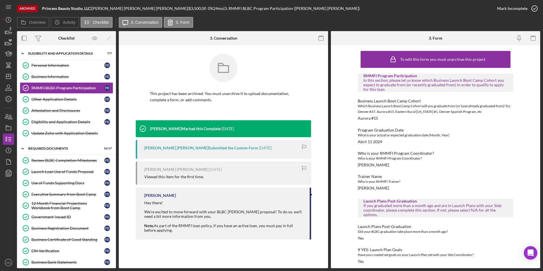
click at [323, 157] on div "Who is your RMMFI Program Coordinator?" at bounding box center [436, 159] width 156 height 6
drag, startPoint x: 379, startPoint y: 117, endPoint x: 356, endPoint y: 118, distance: 22.9
click at [323, 118] on div "To edit this form you must unarchive this project RMMFI Program Participation I…" at bounding box center [435, 156] width 209 height 223
copy div "Aurora #15"
click at [323, 141] on div "Program Graduation Date What is your actual or expected graduation date (Month,…" at bounding box center [436, 136] width 156 height 16
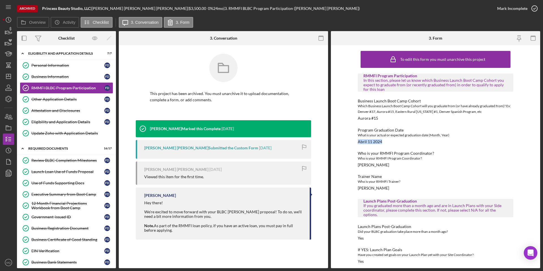
drag, startPoint x: 383, startPoint y: 141, endPoint x: 355, endPoint y: 141, distance: 27.7
click at [323, 141] on div "To edit this form you must unarchive this project RMMFI Program Participation I…" at bounding box center [435, 156] width 209 height 223
copy div "[DATE]"
click at [51, 100] on div "Other Application Details" at bounding box center [67, 99] width 73 height 5
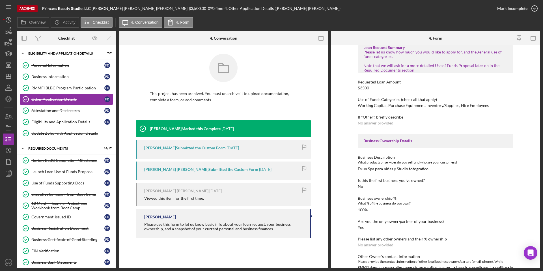
scroll to position [30, 0]
drag, startPoint x: 429, startPoint y: 168, endPoint x: 357, endPoint y: 168, distance: 71.5
click at [323, 168] on div "To edit this form you must unarchive this project Loan Request Summary Please l…" at bounding box center [435, 156] width 209 height 223
copy div "Es un Spa para niñas y Studio fotografico"
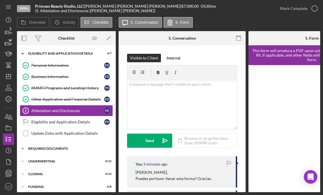
click at [55, 148] on div "REQUIRED DOCUMENTS" at bounding box center [68, 148] width 81 height 3
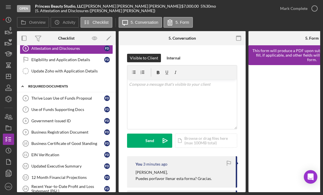
scroll to position [63, 0]
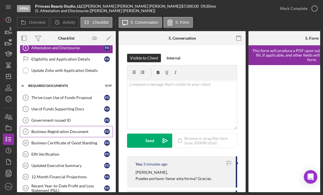
click at [63, 134] on link "Business Registration Document 9 Business Registration Document F D" at bounding box center [66, 131] width 93 height 11
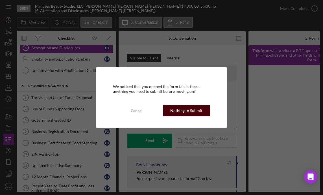
click at [185, 112] on div "Nothing to Submit" at bounding box center [186, 110] width 32 height 11
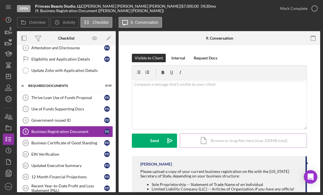
click at [229, 141] on div "Icon/Document Browse or drag files here (max 100MB total) Tap to choose files o…" at bounding box center [243, 140] width 127 height 14
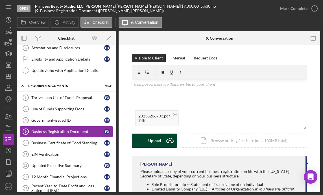
click at [152, 141] on div "Upload" at bounding box center [154, 140] width 13 height 14
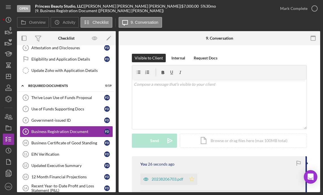
click at [192, 182] on icon "Icon/Star" at bounding box center [191, 178] width 11 height 11
click at [315, 11] on icon "button" at bounding box center [315, 8] width 14 height 14
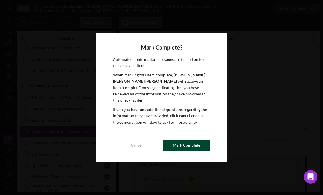
click at [195, 142] on div "Mark Complete" at bounding box center [186, 144] width 27 height 11
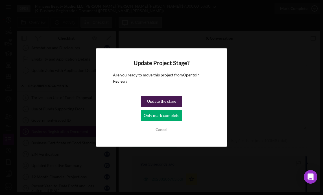
click at [168, 101] on div "Update the stage" at bounding box center [161, 101] width 29 height 11
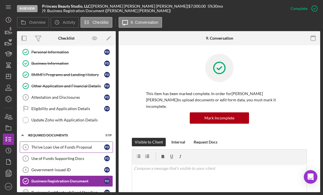
scroll to position [15, 0]
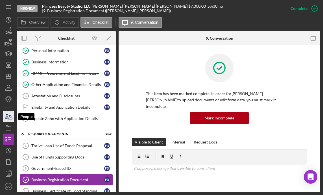
click at [8, 115] on icon "button" at bounding box center [8, 116] width 14 height 14
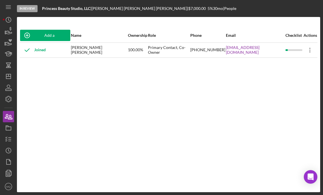
click at [310, 52] on icon at bounding box center [310, 50] width 1 height 5
click at [168, 96] on div "Add a Participant Name Ownership Role Phone Email Checklist Actions Joined Flav…" at bounding box center [169, 104] width 304 height 152
click at [9, 130] on icon "button" at bounding box center [8, 128] width 14 height 14
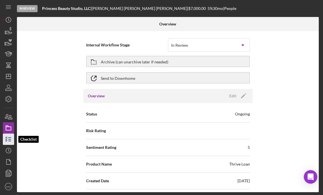
click at [10, 141] on line "button" at bounding box center [9, 141] width 3 height 0
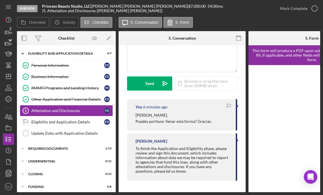
scroll to position [50, 0]
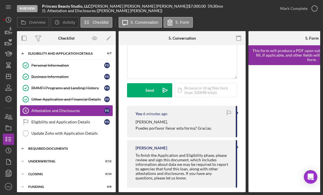
click at [59, 146] on div "Icon/Expander REQUIRED DOCUMENTS 1 / 19" at bounding box center [66, 148] width 99 height 11
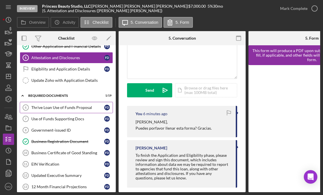
scroll to position [57, 0]
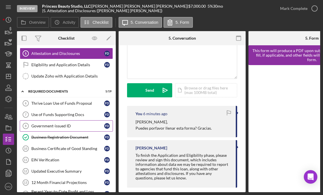
click at [70, 126] on div "Government-issued ID" at bounding box center [67, 126] width 73 height 5
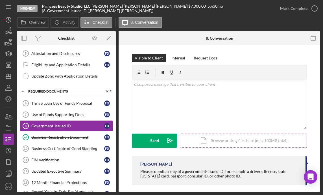
click at [233, 141] on div "Icon/Document Browse or drag files here (max 100MB total) Tap to choose files o…" at bounding box center [243, 140] width 127 height 14
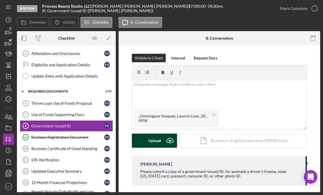
click at [151, 141] on div "Upload" at bounding box center [154, 140] width 13 height 14
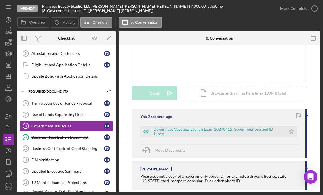
scroll to position [57, 0]
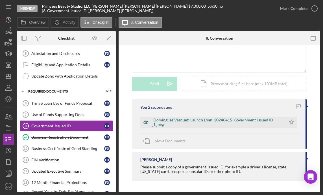
click at [193, 121] on div "_Dominguez Vazquez_Launch Loan_20240415_Government-issued ID _1.jpeg" at bounding box center [217, 122] width 131 height 9
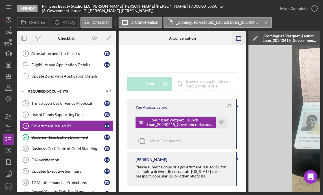
click at [238, 37] on icon "button" at bounding box center [239, 38] width 13 height 13
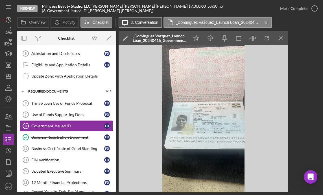
click at [140, 23] on label "8. Conversation" at bounding box center [145, 22] width 28 height 5
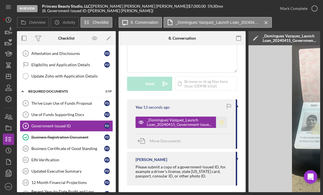
click at [218, 124] on icon "Icon/Star" at bounding box center [221, 121] width 11 height 11
click at [314, 8] on icon "button" at bounding box center [315, 8] width 14 height 14
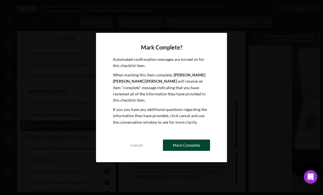
click at [184, 142] on div "Mark Complete" at bounding box center [186, 144] width 27 height 11
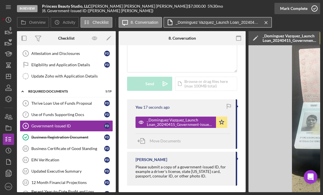
scroll to position [147, 0]
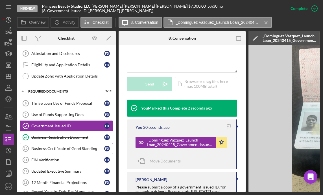
click at [66, 149] on div "Business Certificate of Good Standing" at bounding box center [67, 148] width 73 height 5
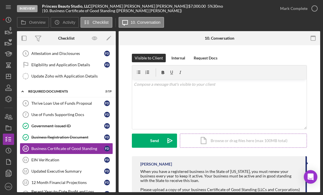
click at [221, 144] on div "Icon/Document Browse or drag files here (max 100MB total) Tap to choose files o…" at bounding box center [243, 140] width 127 height 14
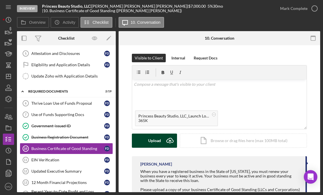
click at [154, 144] on div "Upload" at bounding box center [154, 140] width 13 height 14
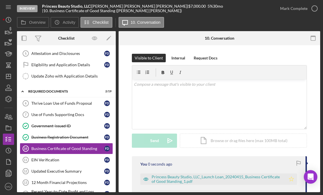
click at [293, 179] on icon "Icon/Star" at bounding box center [291, 178] width 11 height 11
click at [317, 10] on icon "button" at bounding box center [315, 8] width 14 height 14
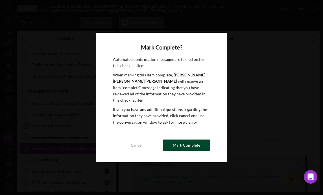
click at [184, 141] on div "Mark Complete" at bounding box center [186, 144] width 27 height 11
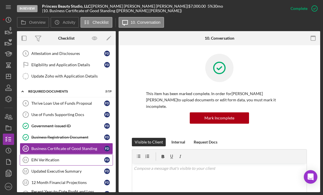
click at [63, 161] on div "EIN Verification" at bounding box center [67, 159] width 73 height 5
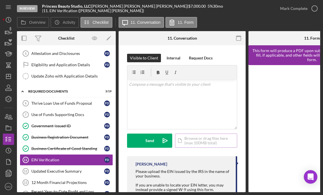
click at [195, 138] on div "Icon/Document Browse or drag files here (max 100MB total) Tap to choose files o…" at bounding box center [206, 140] width 62 height 14
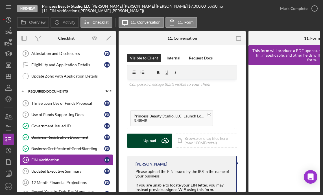
click at [153, 139] on div "Upload" at bounding box center [150, 140] width 13 height 14
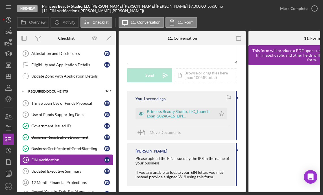
scroll to position [67, 0]
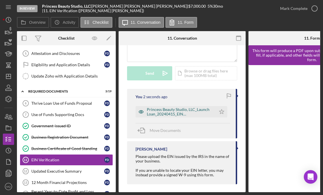
click at [175, 111] on div "Princess Beauty Studio, LLC_Launch Loan_20240415_EIN Verification_1.jpeg" at bounding box center [180, 111] width 66 height 9
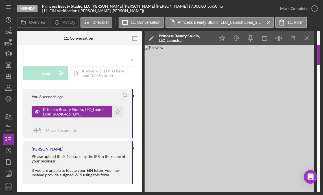
scroll to position [0, 105]
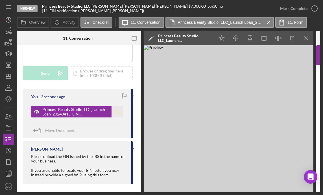
click at [116, 111] on icon "Icon/Star" at bounding box center [117, 111] width 11 height 11
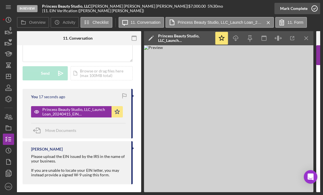
click at [314, 9] on polyline "button" at bounding box center [315, 8] width 2 height 1
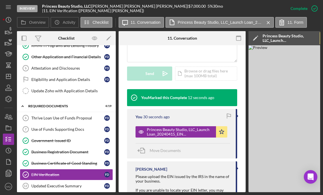
scroll to position [41, 0]
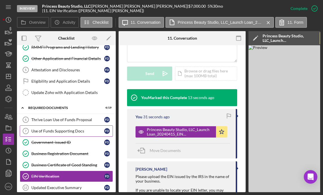
click at [78, 132] on div "Use of Funds Supporting Docs" at bounding box center [67, 131] width 73 height 5
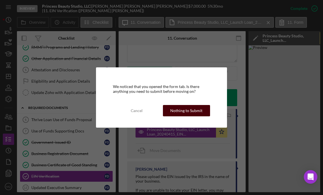
click at [209, 112] on div "Cancel Nothing to Submit" at bounding box center [161, 110] width 97 height 11
click at [185, 118] on div "We noticed that you opened the form tab. Is there anything you need to submit b…" at bounding box center [161, 97] width 131 height 60
click at [180, 109] on div "Nothing to Submit" at bounding box center [186, 110] width 32 height 11
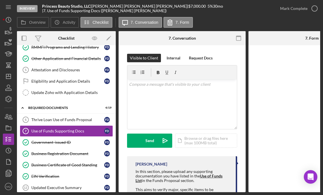
scroll to position [41, 0]
click at [8, 23] on icon "Icon/History" at bounding box center [8, 20] width 14 height 14
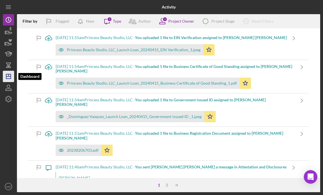
click at [8, 76] on line "button" at bounding box center [8, 76] width 5 height 0
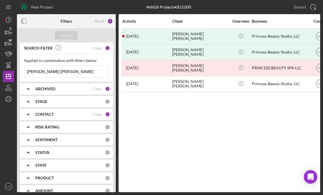
click at [82, 88] on div "ARCHIVED" at bounding box center [63, 89] width 57 height 5
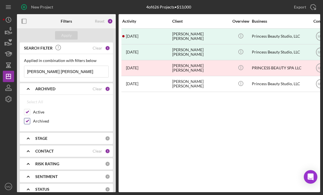
click at [27, 121] on input "Archived" at bounding box center [27, 121] width 6 height 6
checkbox input "false"
click at [71, 36] on div "Apply" at bounding box center [66, 35] width 10 height 8
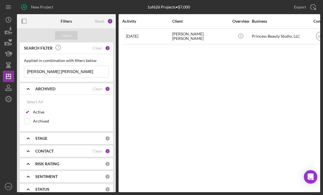
drag, startPoint x: 53, startPoint y: 72, endPoint x: -29, endPoint y: 54, distance: 84.7
click at [0, 54] on html "New Project 1 of 626 Projects • $7,000 flavia patricia Export Icon/Export Filte…" at bounding box center [161, 97] width 323 height 195
click at [63, 35] on div "Apply" at bounding box center [66, 35] width 10 height 8
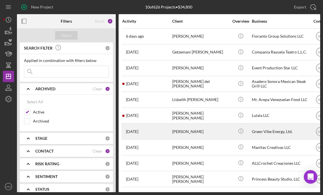
click at [210, 130] on div "Joan Dahl" at bounding box center [200, 131] width 57 height 15
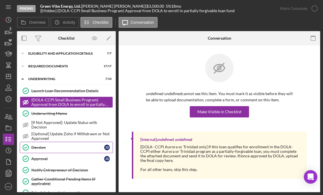
scroll to position [50, 0]
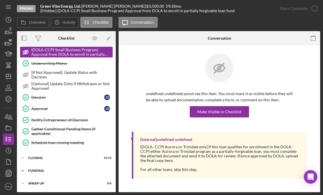
click at [33, 169] on div "Funding" at bounding box center [68, 170] width 81 height 3
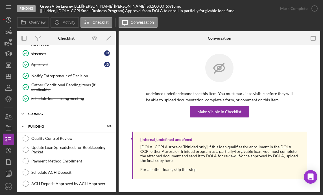
click at [40, 112] on div "Closing" at bounding box center [68, 113] width 81 height 3
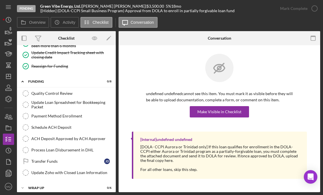
scroll to position [316, 0]
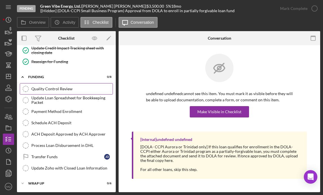
click at [70, 85] on link "Quality Control Review Quality Control Review" at bounding box center [66, 88] width 93 height 11
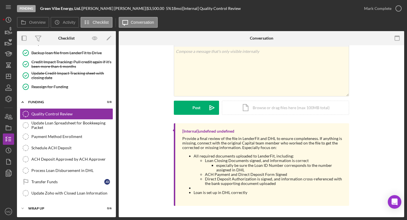
scroll to position [21, 0]
click at [398, 10] on icon "button" at bounding box center [399, 8] width 14 height 14
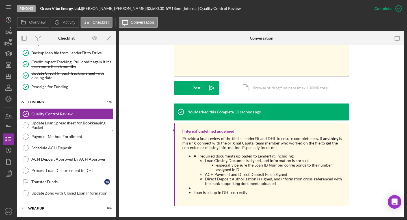
click at [93, 125] on div "Update Loan Spreadsheet for Bookkeeping Packet" at bounding box center [71, 125] width 81 height 9
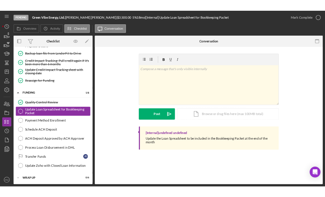
scroll to position [291, 0]
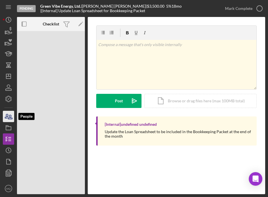
click at [9, 118] on icon "button" at bounding box center [8, 116] width 14 height 14
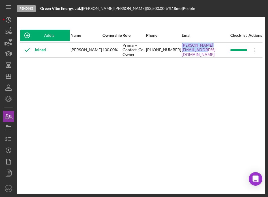
drag, startPoint x: 229, startPoint y: 54, endPoint x: 181, endPoint y: 51, distance: 48.2
click at [181, 51] on tr "Joined Joan Dahl 100.00% Primary Contact, Co-Owner (970) 773-7942 joan@greenvib…" at bounding box center [141, 49] width 242 height 15
copy tr "joan@greenvibeenergy.com"
click at [8, 139] on icon "button" at bounding box center [8, 139] width 14 height 14
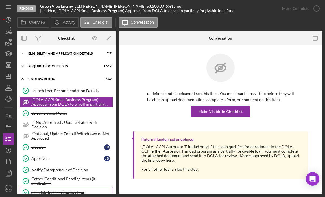
scroll to position [48, 0]
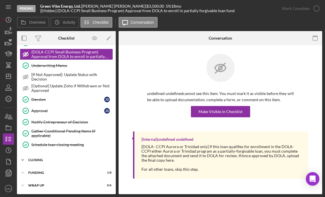
click at [44, 162] on div "Icon/Expander Closing 15 / 15" at bounding box center [66, 159] width 99 height 11
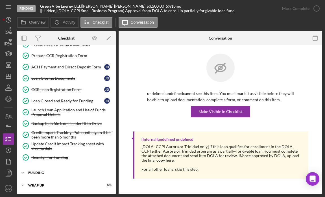
click at [43, 175] on div "Icon/Expander Funding 1 / 8" at bounding box center [66, 172] width 99 height 11
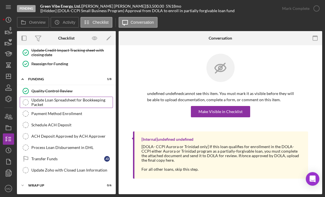
click at [75, 103] on div "Update Loan Spreadsheet for Bookkeeping Packet" at bounding box center [71, 102] width 81 height 9
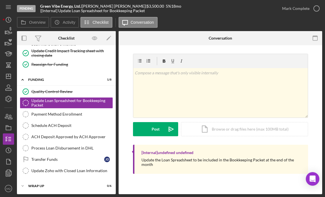
scroll to position [314, 0]
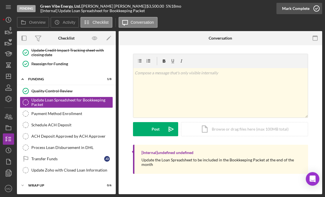
click at [318, 10] on icon "button" at bounding box center [317, 8] width 14 height 14
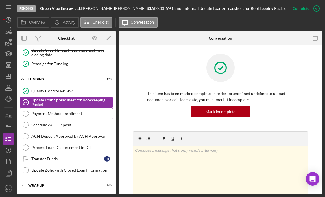
click at [94, 112] on div "Payment Method Enrollment" at bounding box center [71, 113] width 81 height 5
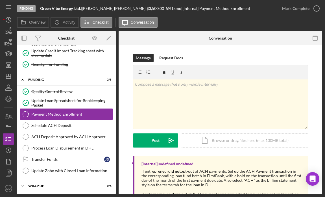
scroll to position [314, 0]
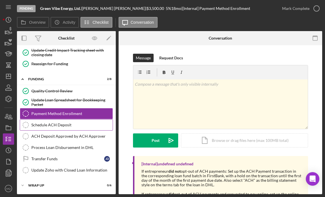
click at [71, 125] on div "Schedule ACH Deposit" at bounding box center [71, 125] width 81 height 5
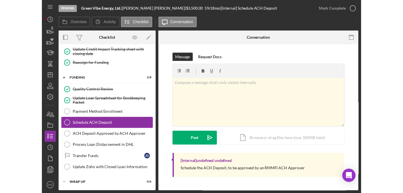
scroll to position [314, 0]
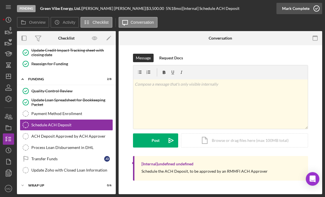
click at [318, 9] on icon "button" at bounding box center [317, 8] width 14 height 14
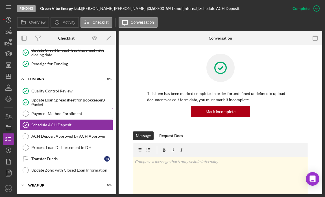
click at [78, 117] on link "Payment Method Enrollment Payment Method Enrollment" at bounding box center [66, 113] width 93 height 11
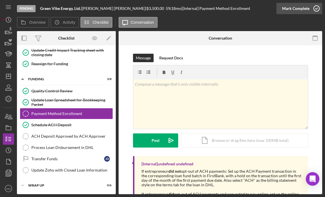
click at [316, 12] on icon "button" at bounding box center [317, 8] width 14 height 14
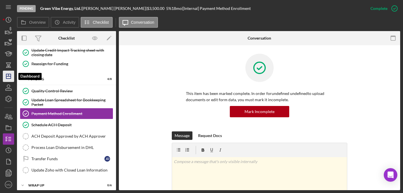
click at [9, 76] on icon "Icon/Dashboard" at bounding box center [8, 76] width 14 height 14
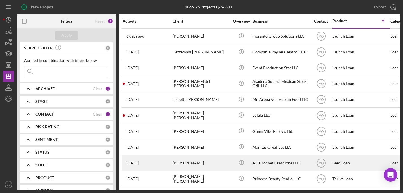
click at [192, 159] on div "[PERSON_NAME]" at bounding box center [200, 163] width 57 height 15
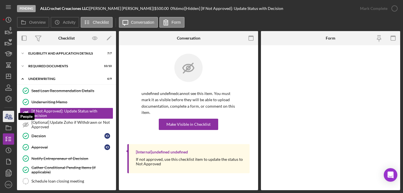
click at [9, 118] on icon "button" at bounding box center [8, 116] width 14 height 14
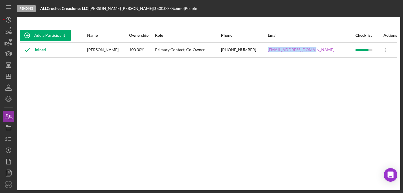
drag, startPoint x: 326, startPoint y: 53, endPoint x: 282, endPoint y: 51, distance: 43.3
click at [282, 51] on div "osornio1305@gmail.com" at bounding box center [310, 50] width 87 height 14
copy link "osornio1305@gmail.com"
